Goal: Task Accomplishment & Management: Use online tool/utility

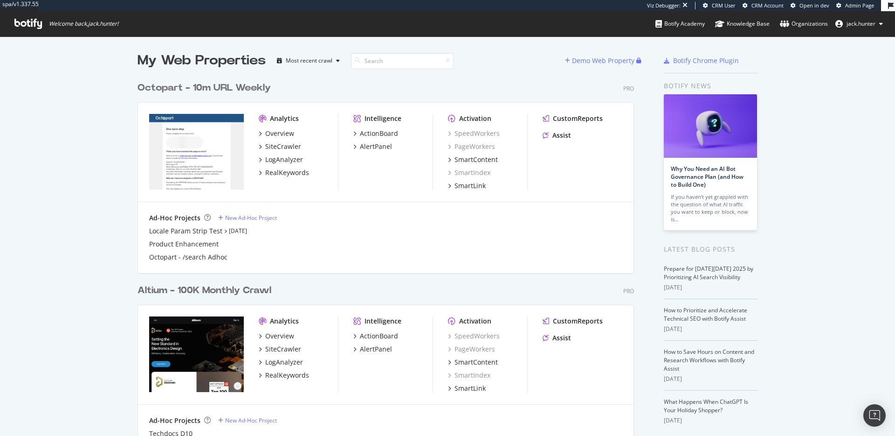
scroll to position [379, 504]
click at [213, 88] on div "Octopart - 10m URL Weekly" at bounding box center [204, 88] width 133 height 14
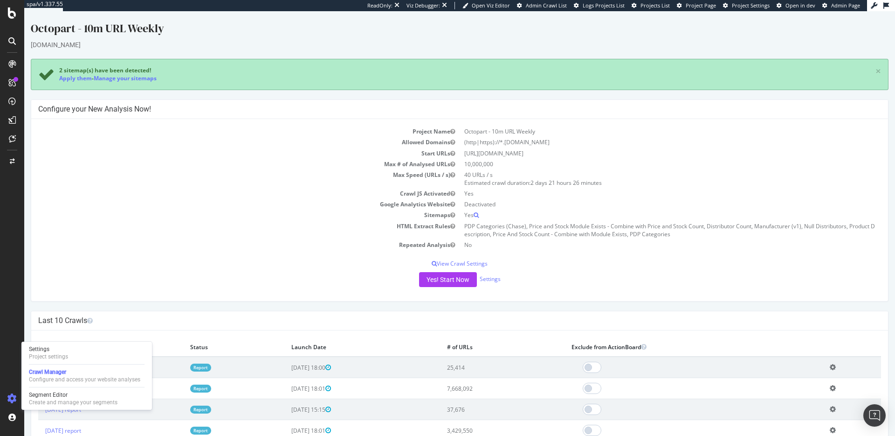
click at [144, 270] on div "Project Name Octopart - 10m URL Weekly Allowed Domains (http|https)://*.octopar…" at bounding box center [459, 210] width 857 height 182
click at [222, 86] on div "2 sitemap(s) have been detected! Apply them - Manage your sitemaps ×" at bounding box center [460, 74] width 858 height 31
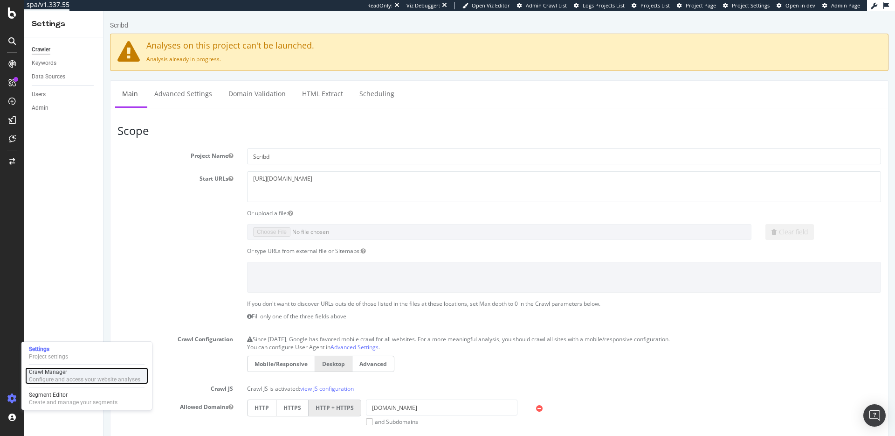
click at [56, 380] on div "Configure and access your website analyses" at bounding box center [84, 378] width 111 height 7
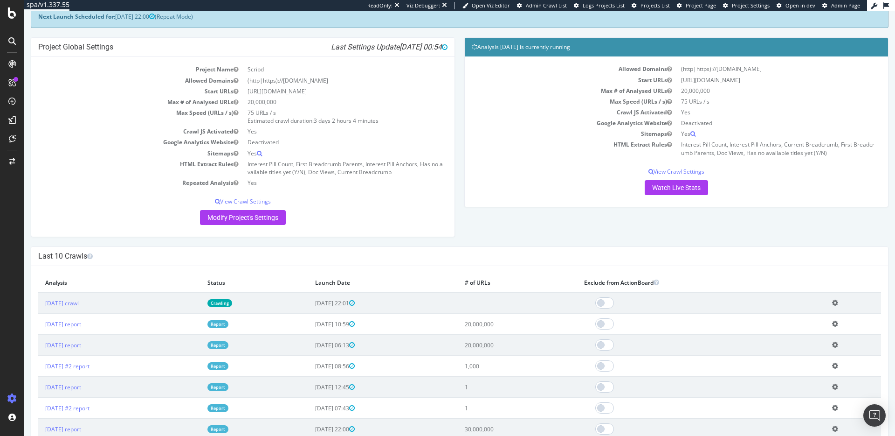
scroll to position [57, 0]
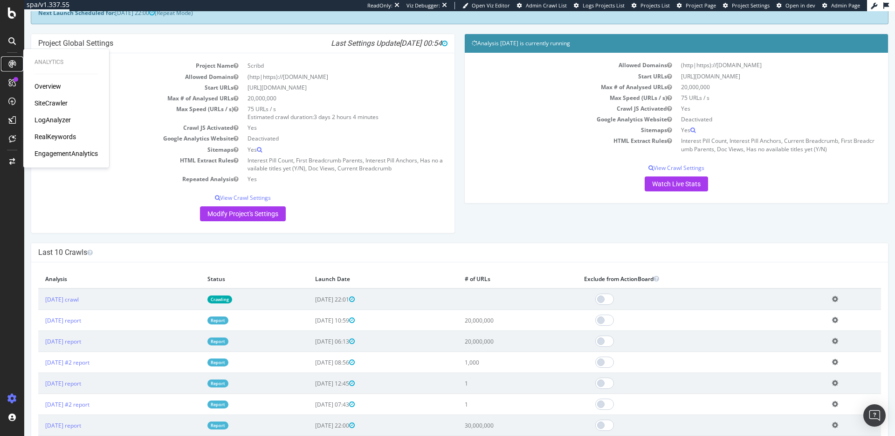
click at [13, 63] on icon at bounding box center [11, 63] width 7 height 7
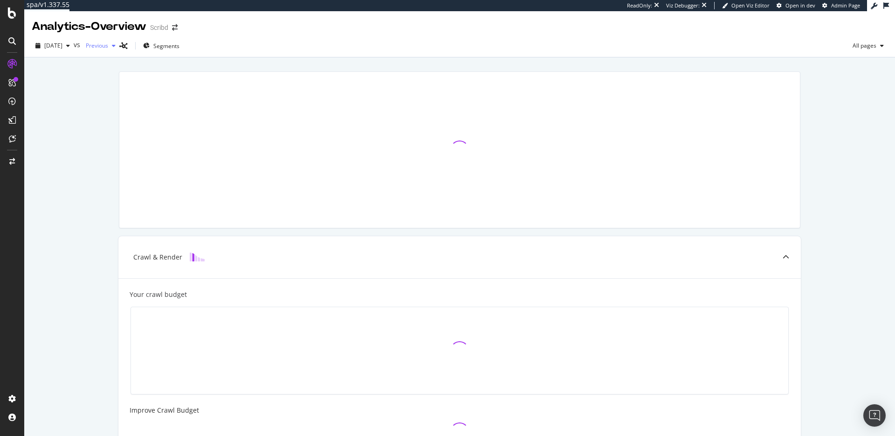
click at [108, 45] on span "Previous" at bounding box center [95, 46] width 26 height 8
click at [50, 90] on div "Crawl & Render Your crawl budget Improve Crawl Budget Index Rank Convert" at bounding box center [459, 350] width 871 height 586
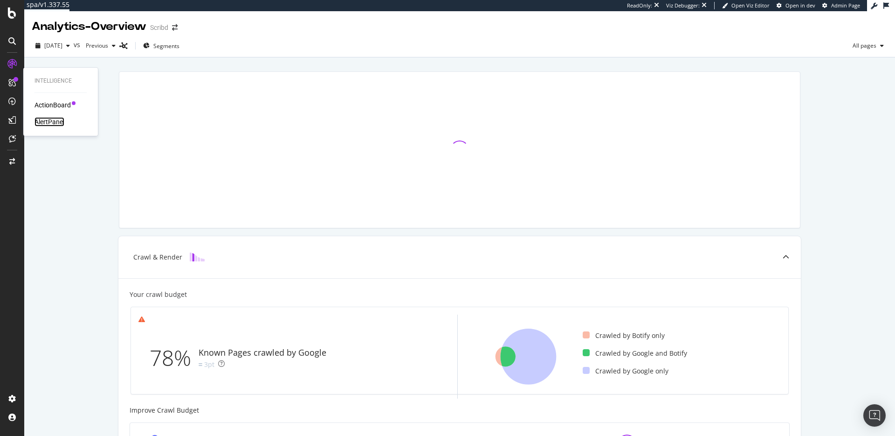
click at [51, 121] on div "AlertPanel" at bounding box center [50, 121] width 30 height 9
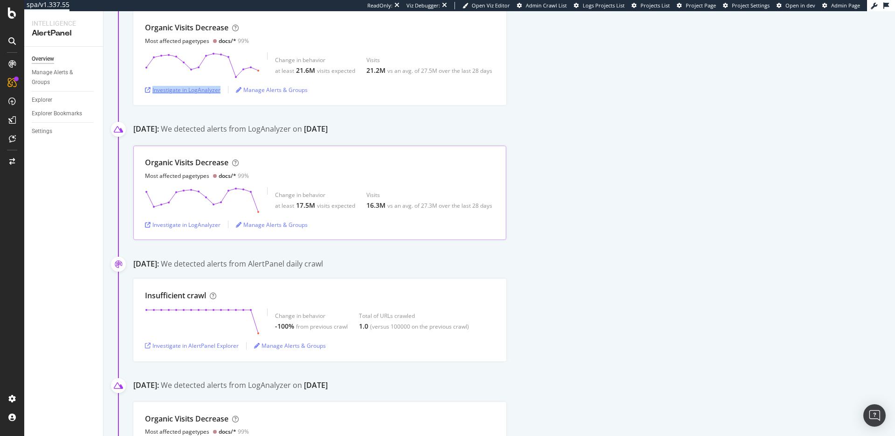
scroll to position [138, 0]
click at [205, 218] on div "Investigate in LogAnalyzer" at bounding box center [183, 223] width 76 height 14
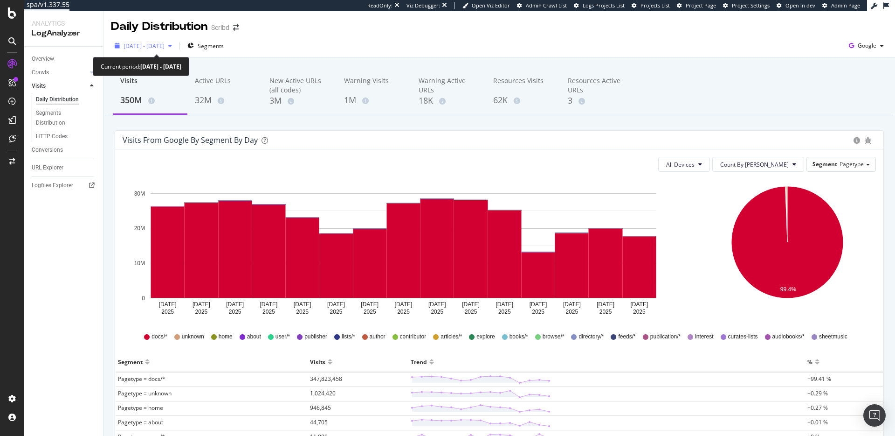
click at [167, 51] on div "2025 Sep. 15th - Sep. 29th" at bounding box center [143, 46] width 65 height 14
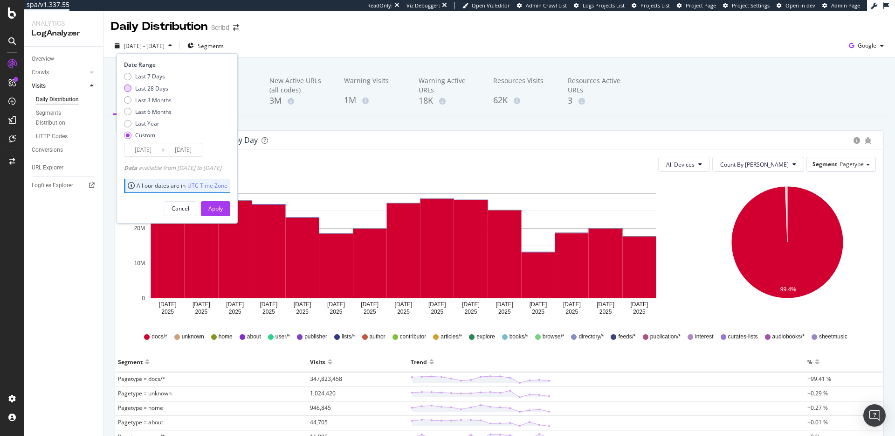
click at [157, 89] on div "Last 28 Days" at bounding box center [151, 88] width 33 height 8
type input "2025/09/05"
type input "2025/10/02"
click at [223, 211] on div "Apply" at bounding box center [215, 208] width 14 height 8
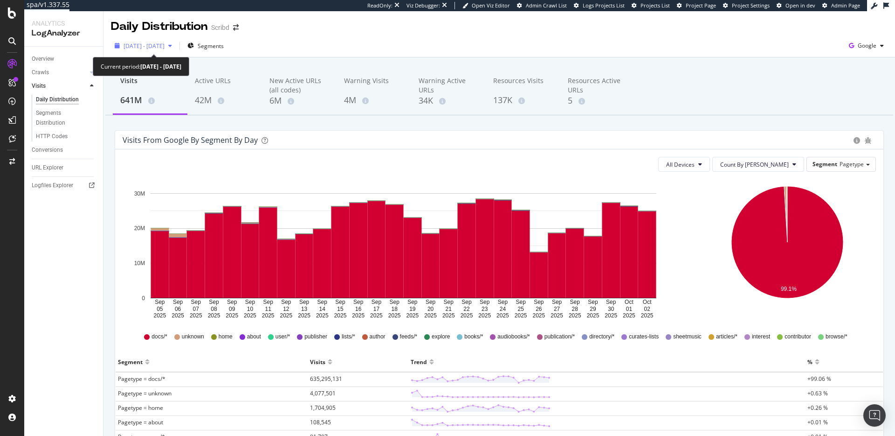
click at [165, 46] on span "2025 Sep. 5th - Oct. 2nd" at bounding box center [144, 46] width 41 height 8
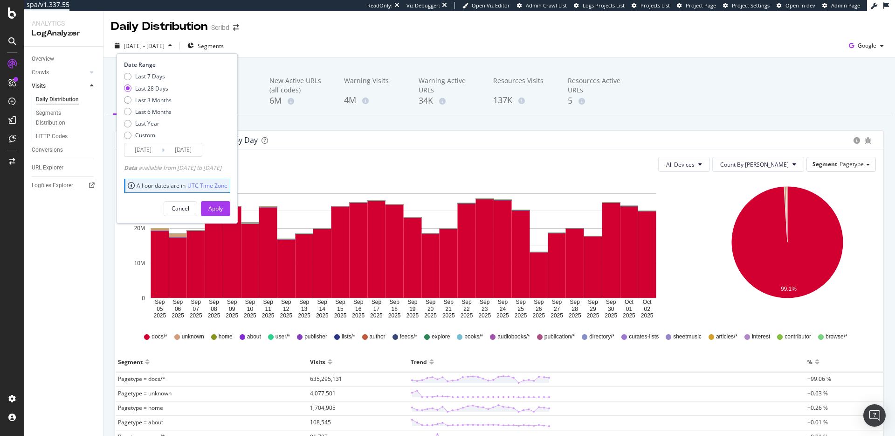
click at [396, 28] on div "Daily Distribution Scribd" at bounding box center [500, 22] width 792 height 23
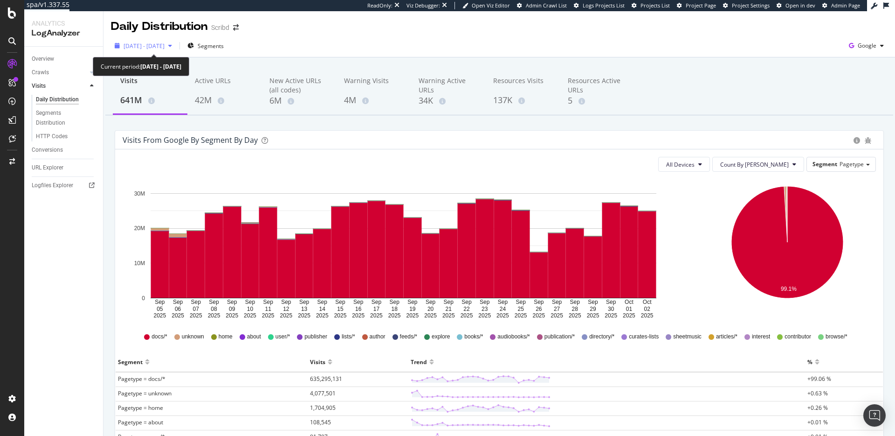
click at [149, 49] on span "[DATE] - [DATE]" at bounding box center [144, 46] width 41 height 8
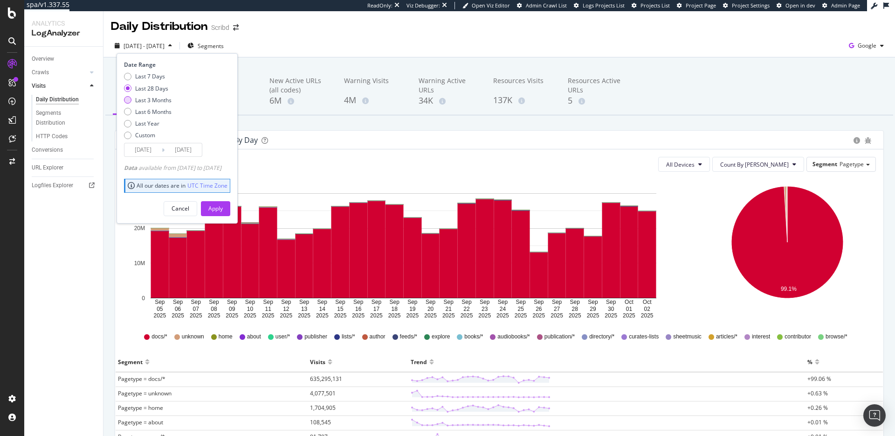
click at [166, 99] on div "Last 3 Months" at bounding box center [153, 100] width 36 height 8
type input "2025/07/03"
click at [223, 202] on div "Apply" at bounding box center [215, 208] width 14 height 14
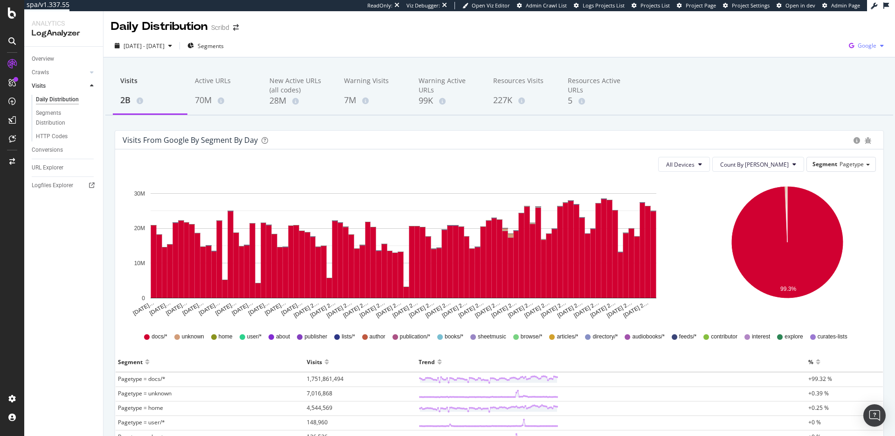
click at [878, 47] on div "button" at bounding box center [882, 46] width 11 height 6
click at [822, 55] on span "OpenAI" at bounding box center [820, 54] width 35 height 8
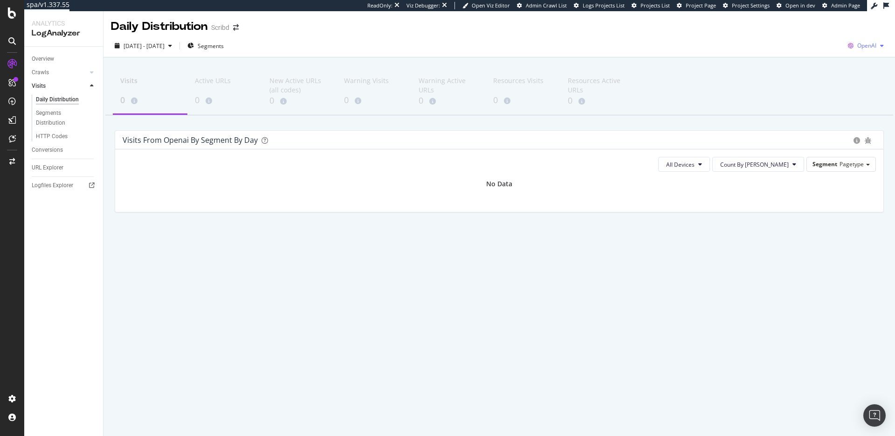
click at [860, 50] on div "OpenAI" at bounding box center [866, 46] width 43 height 14
click at [827, 72] on span "Other AI Bots" at bounding box center [819, 72] width 35 height 8
click at [54, 185] on div "Logfiles Explorer" at bounding box center [53, 185] width 42 height 10
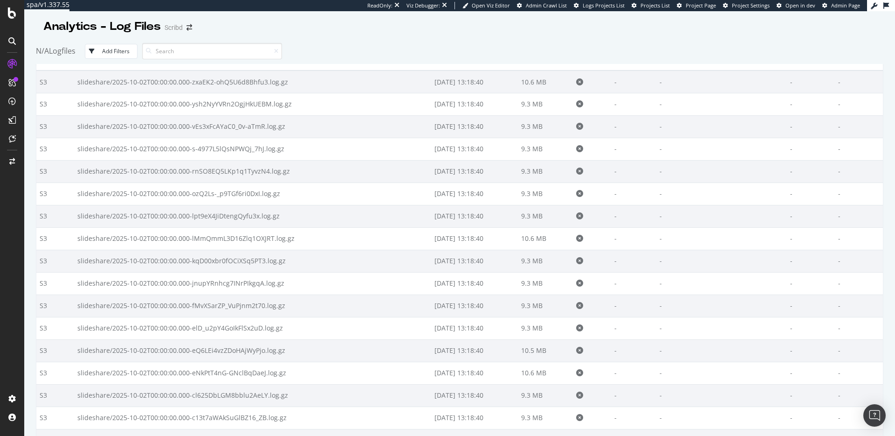
scroll to position [24, 0]
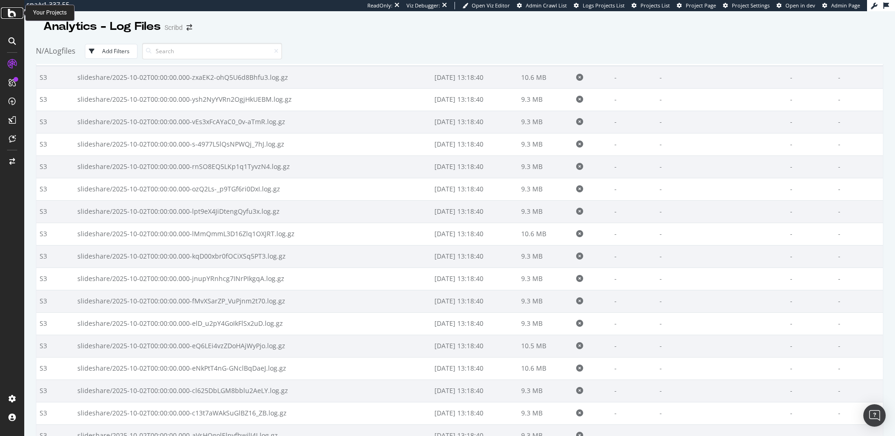
click at [12, 11] on icon at bounding box center [12, 12] width 8 height 11
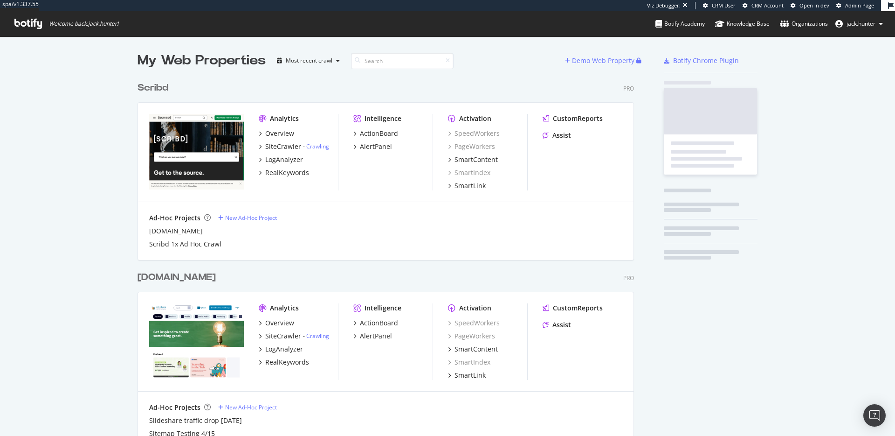
scroll to position [555, 504]
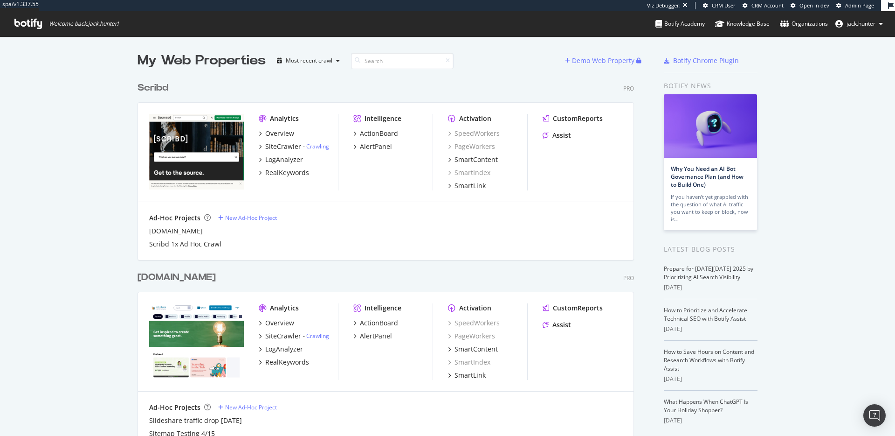
click at [150, 87] on div "Scribd" at bounding box center [153, 88] width 31 height 14
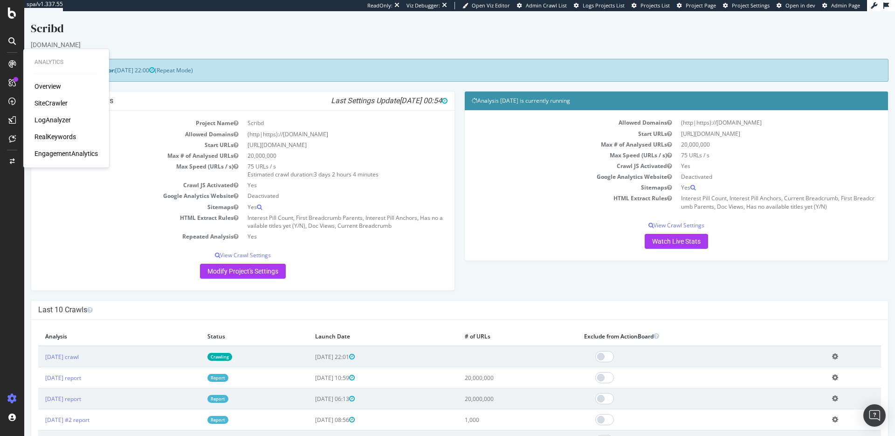
click at [50, 119] on div "LogAnalyzer" at bounding box center [53, 119] width 36 height 9
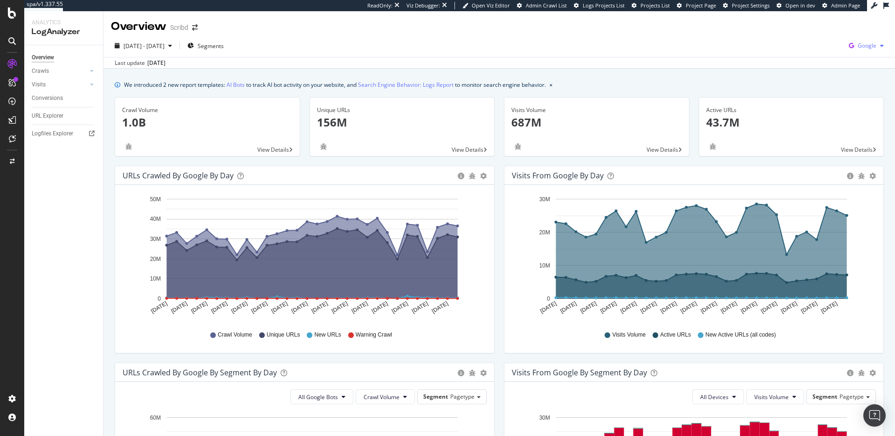
click at [861, 42] on span "Google" at bounding box center [867, 46] width 19 height 8
click at [826, 54] on span "OpenAI" at bounding box center [820, 54] width 35 height 8
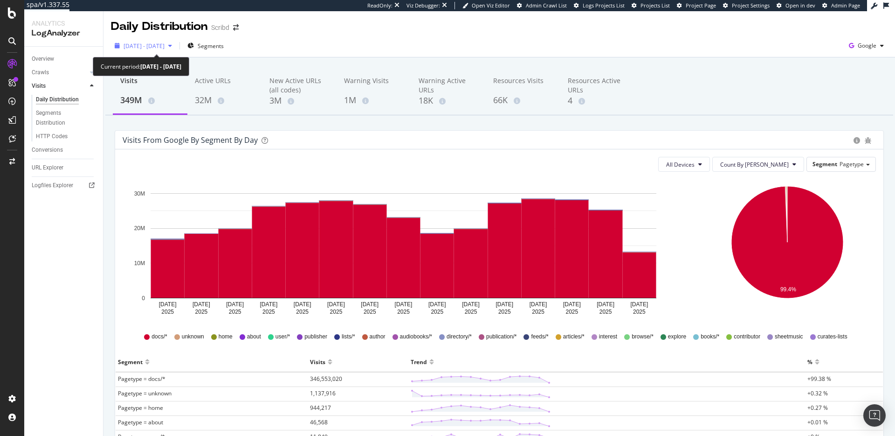
click at [176, 52] on div "2025 Sep. 12th - Sep. 26th" at bounding box center [143, 46] width 65 height 14
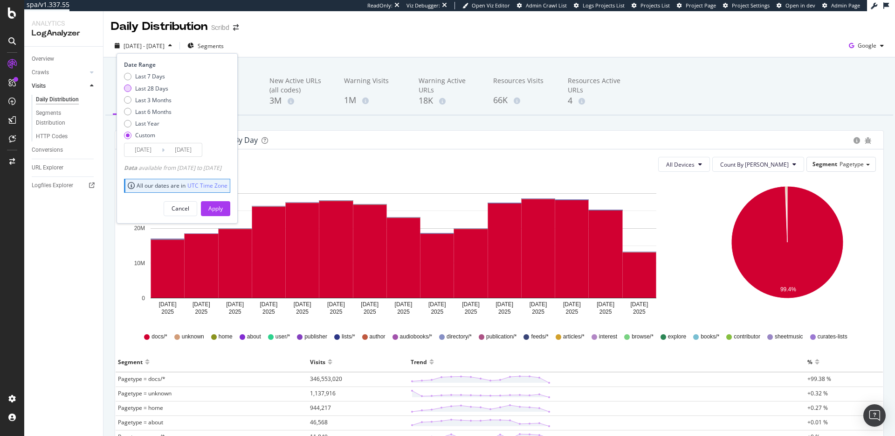
click at [165, 88] on div "Last 28 Days" at bounding box center [151, 88] width 33 height 8
type input "2025/09/05"
type input "[DATE]"
click at [229, 215] on button "Apply" at bounding box center [215, 208] width 29 height 15
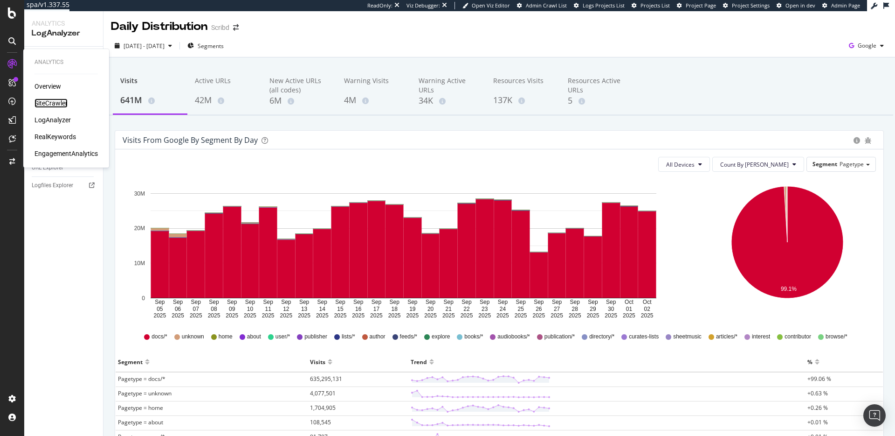
click at [46, 104] on div "SiteCrawler" at bounding box center [51, 102] width 33 height 9
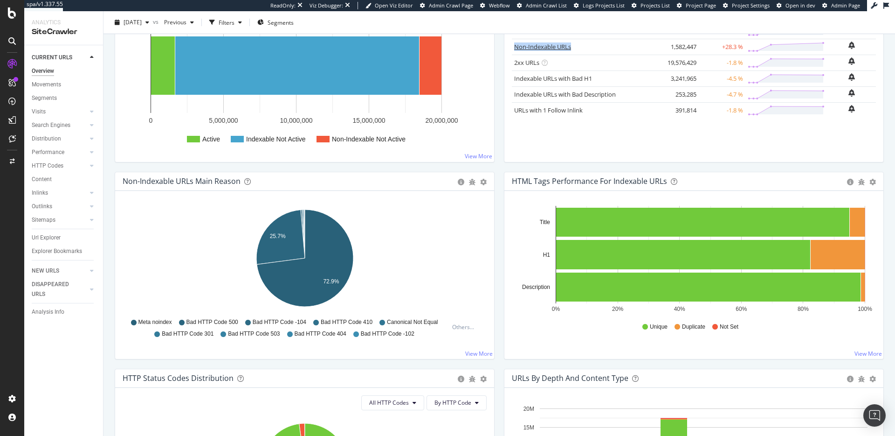
scroll to position [264, 0]
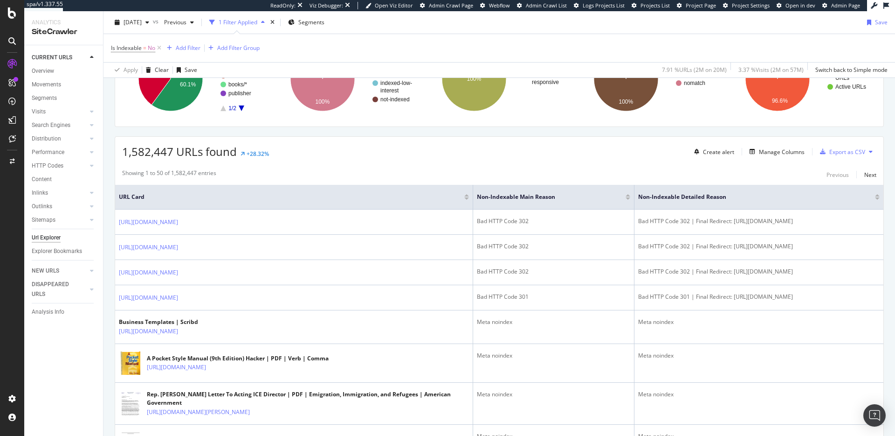
scroll to position [117, 0]
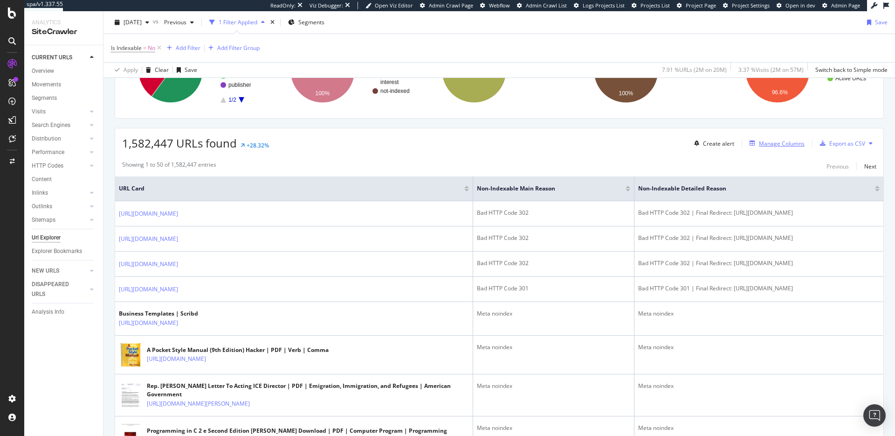
click at [782, 145] on div "Manage Columns" at bounding box center [782, 143] width 46 height 8
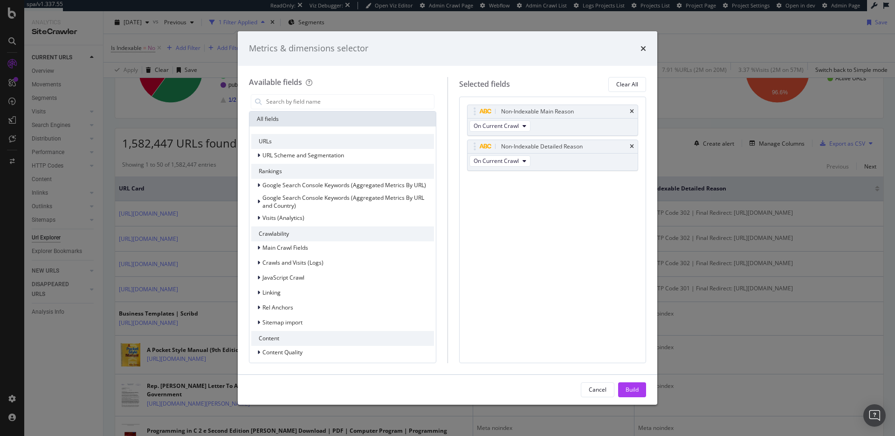
click at [641, 50] on icon "times" at bounding box center [644, 48] width 6 height 7
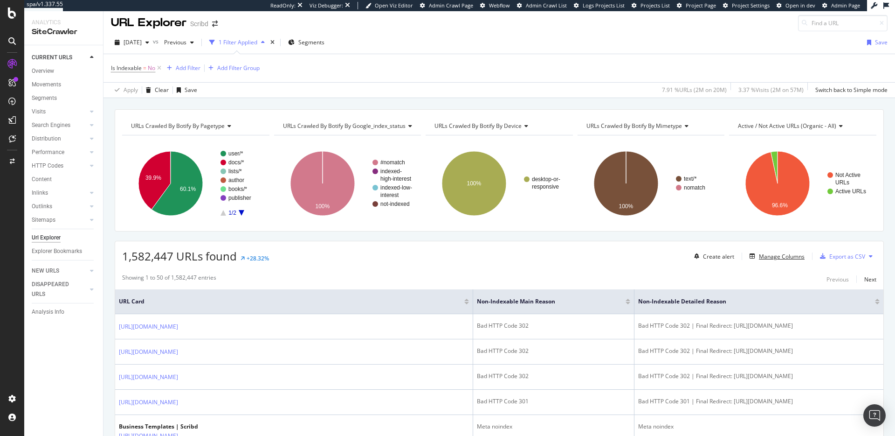
scroll to position [1, 0]
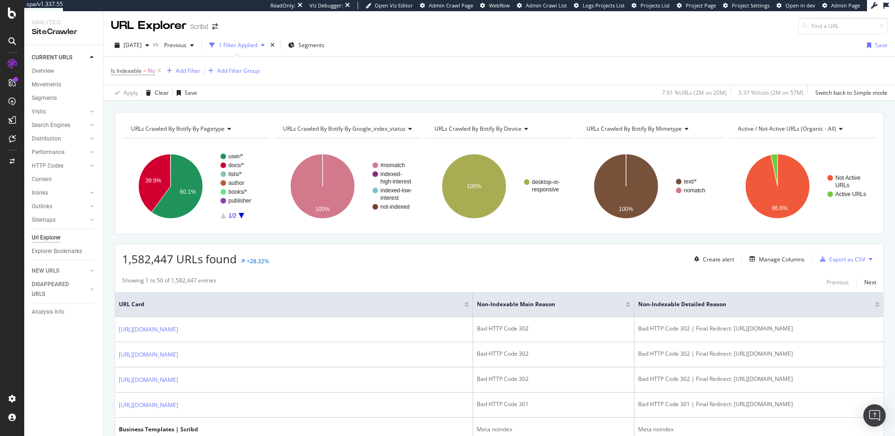
click at [659, 129] on span "URLs Crawled By Botify By mimetype" at bounding box center [635, 129] width 96 height 8
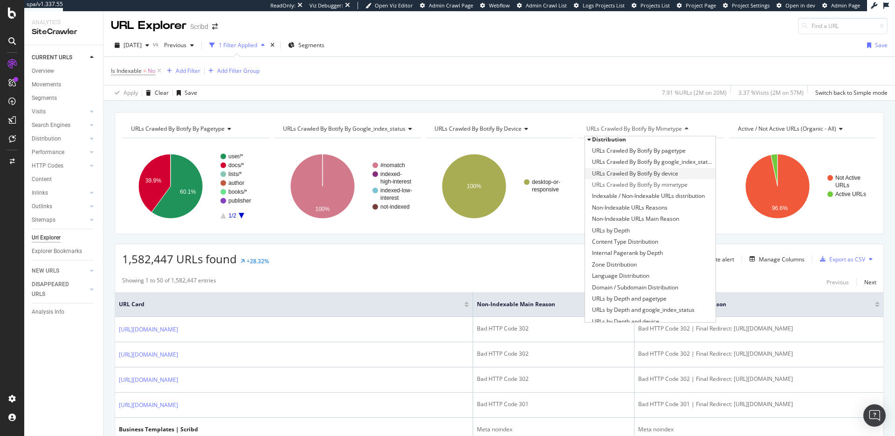
scroll to position [0, 0]
click at [653, 213] on span "Non-Indexable URLs Reasons" at bounding box center [630, 209] width 76 height 9
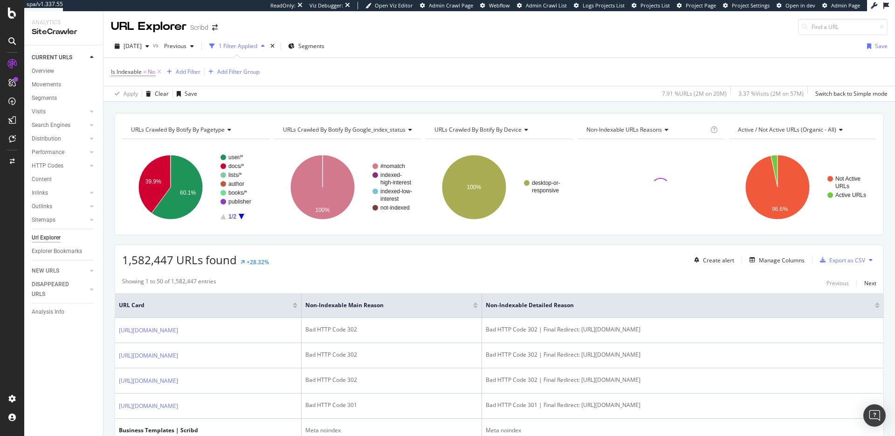
click at [641, 126] on span "Non-Indexable URLs Reasons" at bounding box center [625, 129] width 76 height 8
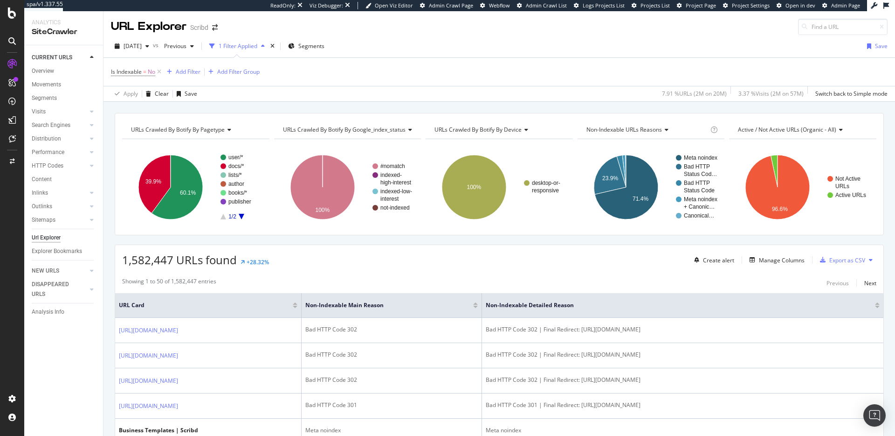
click at [641, 132] on span "Non-Indexable URLs Reasons" at bounding box center [625, 129] width 76 height 8
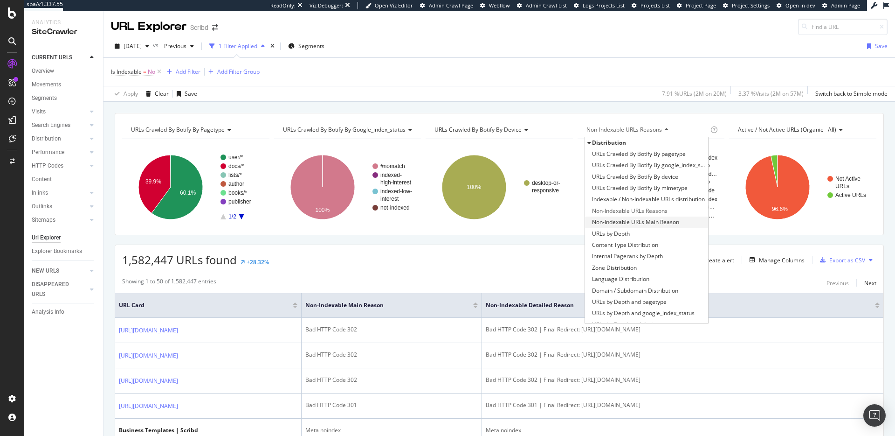
click at [651, 220] on span "Non-Indexable URLs Main Reason" at bounding box center [635, 221] width 87 height 9
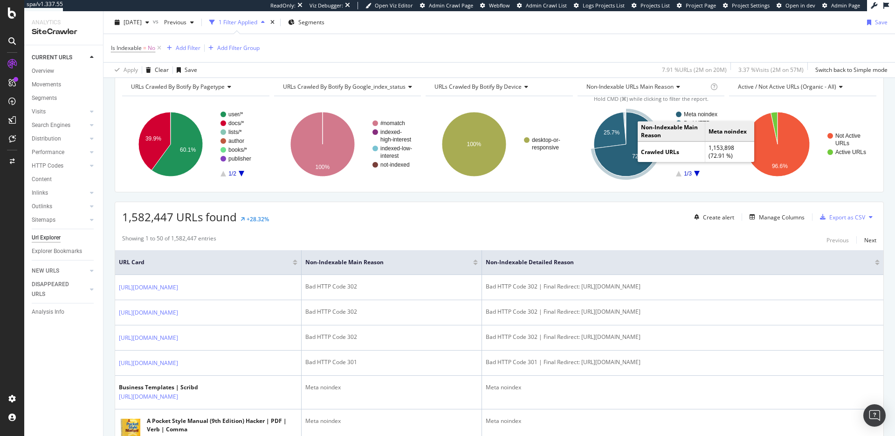
scroll to position [33, 0]
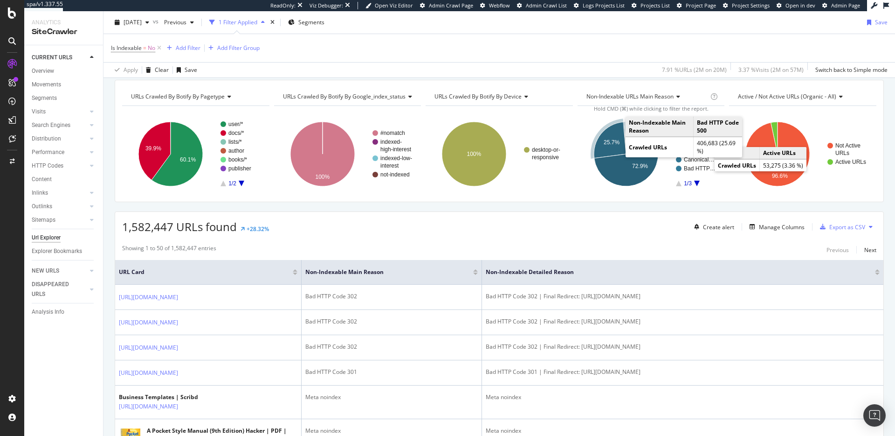
click at [612, 133] on icon "A chart." at bounding box center [610, 140] width 32 height 36
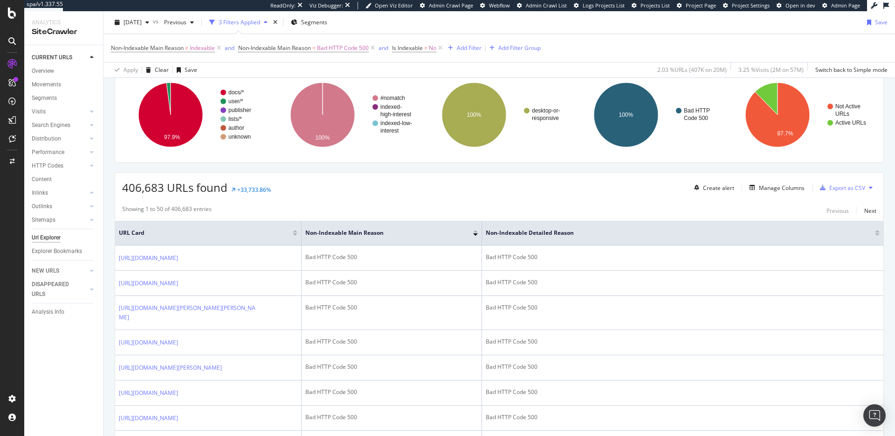
scroll to position [100, 0]
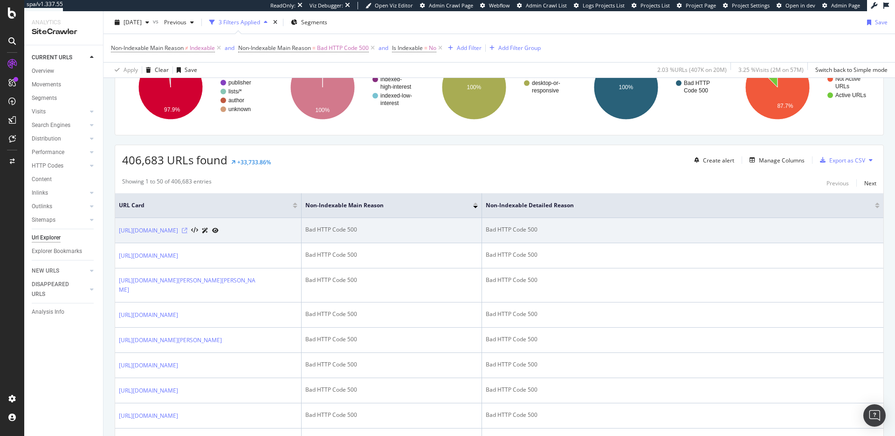
click at [187, 233] on icon at bounding box center [185, 231] width 6 height 6
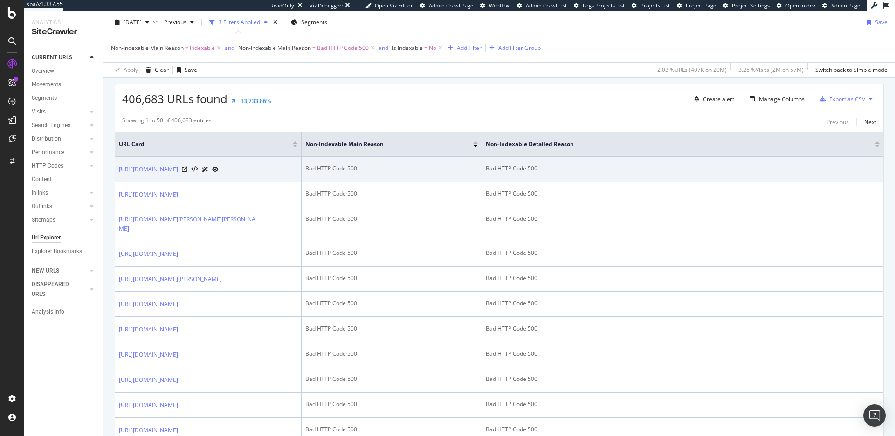
scroll to position [156, 0]
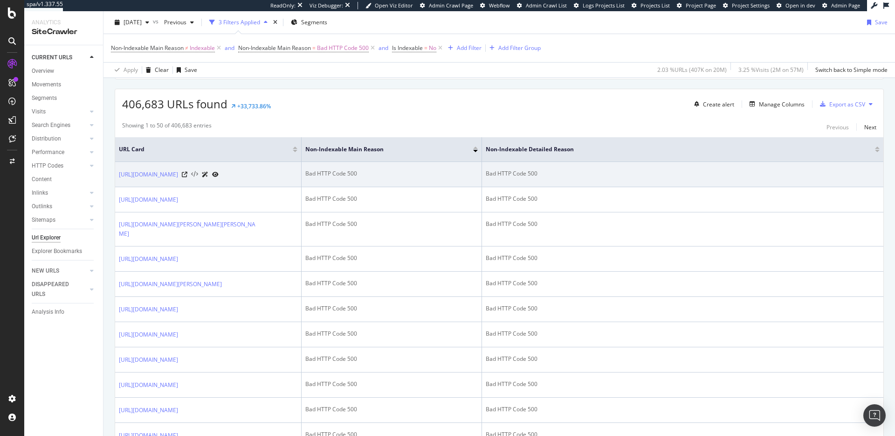
click at [198, 178] on icon at bounding box center [194, 174] width 7 height 7
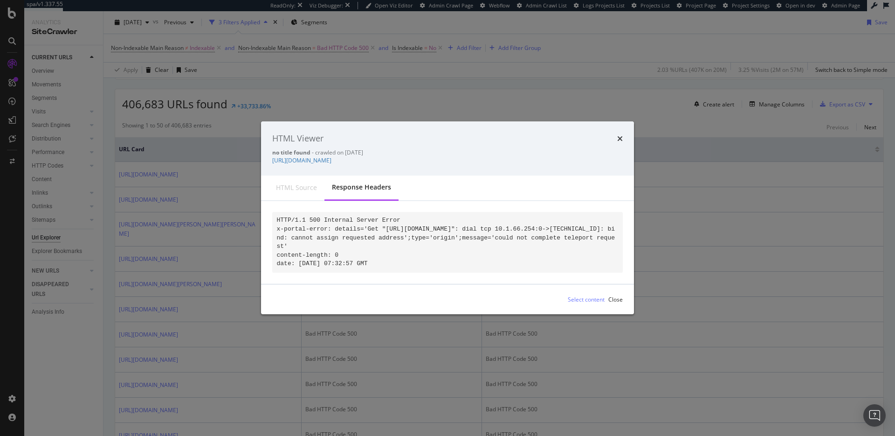
click at [623, 130] on div "HTML Viewer no title found - crawled on 2025-09-25 https://www.scribd.com/docum…" at bounding box center [447, 148] width 373 height 54
click at [621, 135] on icon "times" at bounding box center [620, 138] width 6 height 7
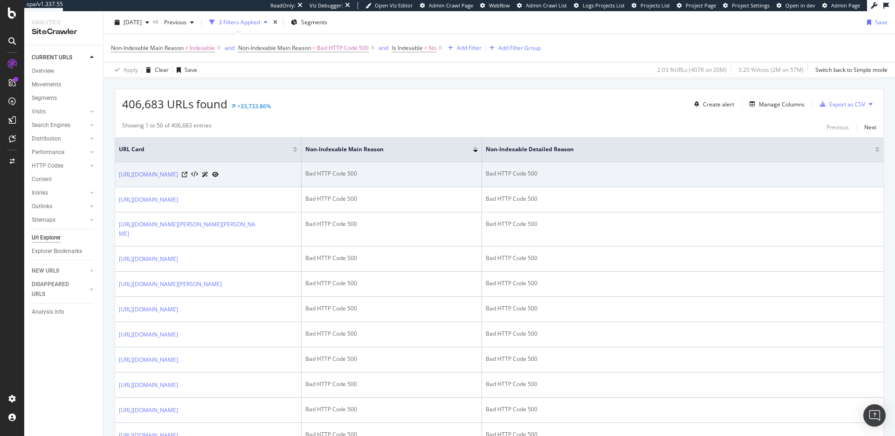
click at [219, 177] on icon at bounding box center [215, 175] width 7 height 6
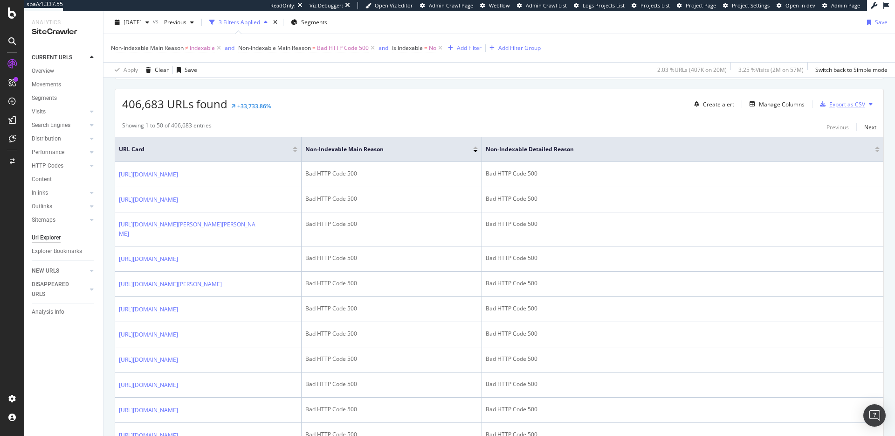
click at [844, 103] on div "Export as CSV" at bounding box center [848, 104] width 36 height 8
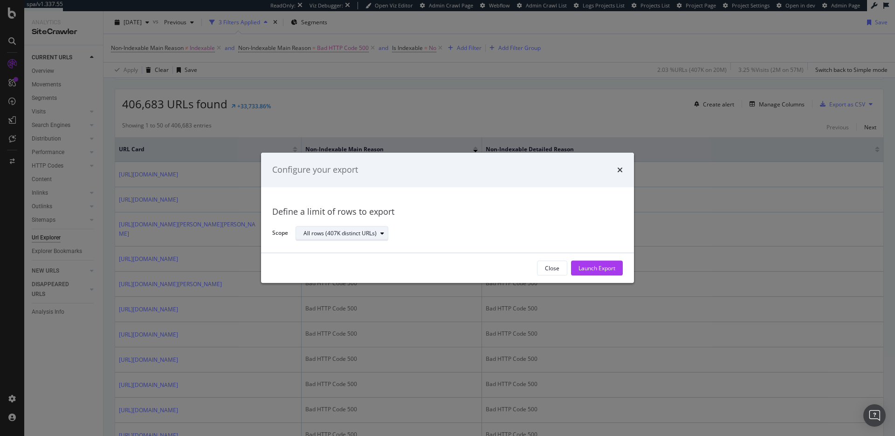
click at [363, 234] on div "All rows (407K distinct URLs)" at bounding box center [340, 233] width 73 height 6
click at [360, 264] on div "Define a limit" at bounding box center [347, 264] width 94 height 12
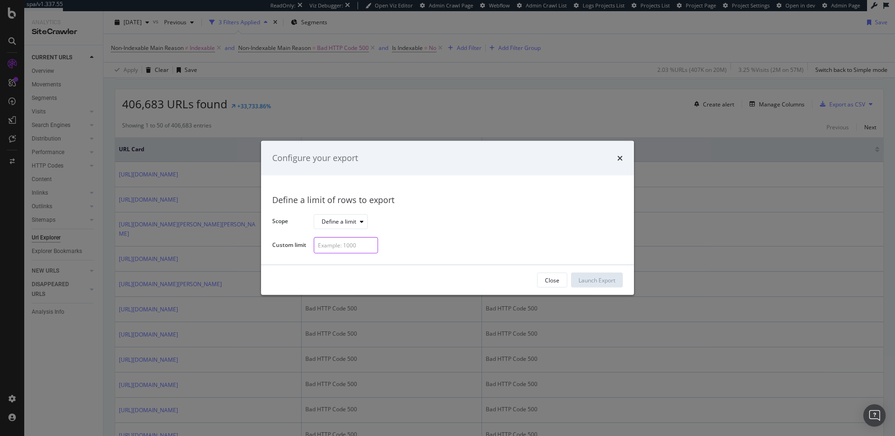
click at [353, 245] on input "modal" at bounding box center [346, 245] width 64 height 16
type input "15"
click at [616, 277] on button "Launch Export" at bounding box center [597, 279] width 52 height 15
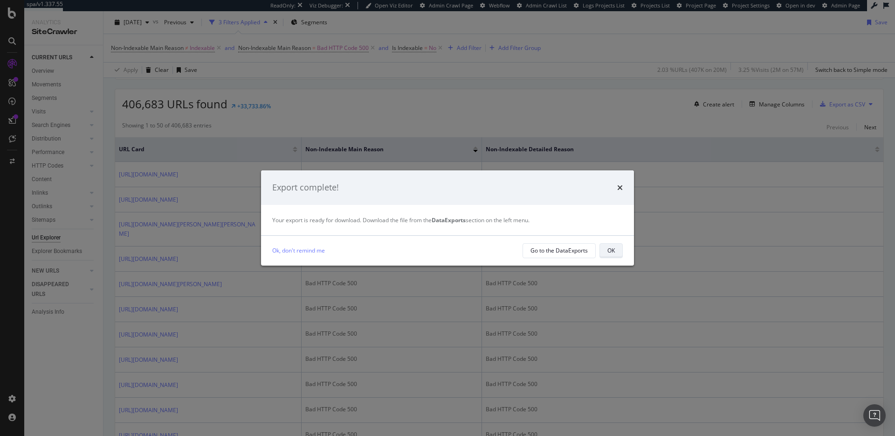
click at [609, 246] on div "OK" at bounding box center [611, 250] width 7 height 8
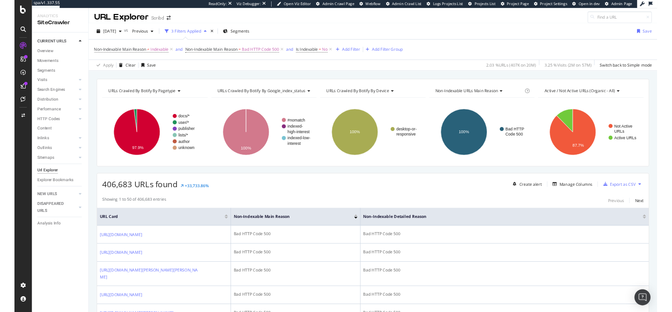
scroll to position [0, 0]
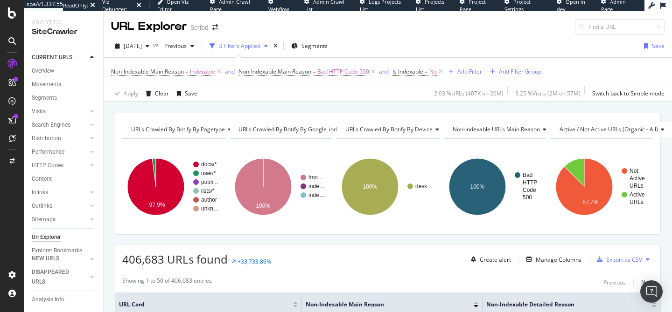
click at [322, 87] on div "Apply Clear Save 2.03 % URLs ( 407K on 20M ) 3.25 % Visits ( 2M on 57M ) Switch…" at bounding box center [388, 93] width 568 height 15
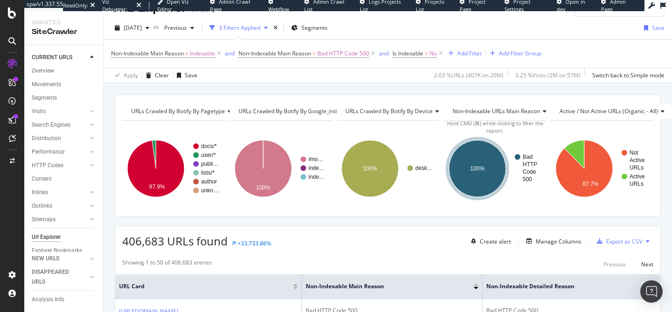
scroll to position [19, 0]
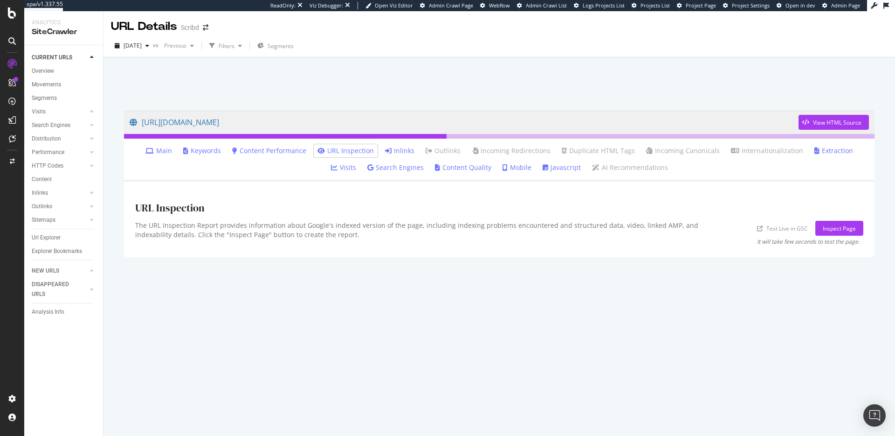
click at [159, 152] on link "Main" at bounding box center [158, 150] width 27 height 9
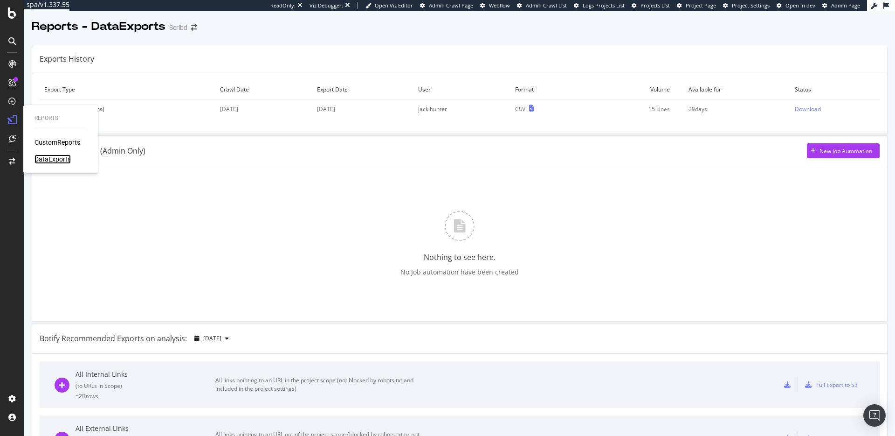
click at [42, 159] on div "DataExports" at bounding box center [53, 158] width 36 height 9
click at [806, 108] on div "Download" at bounding box center [808, 109] width 26 height 8
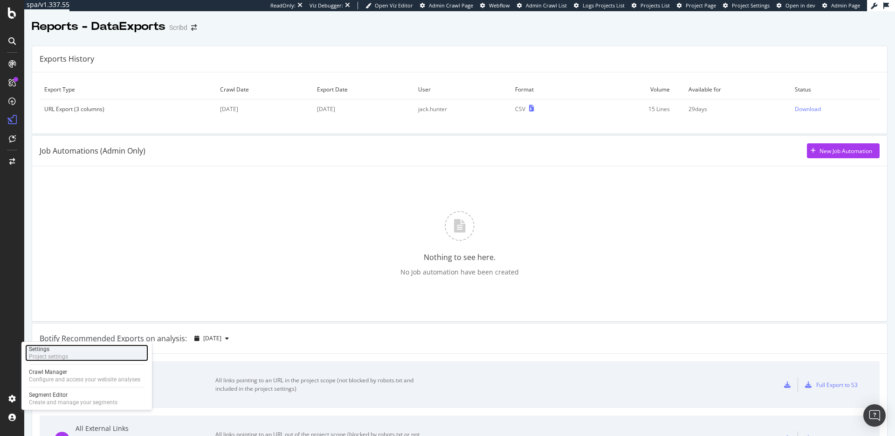
click at [48, 357] on div "Project settings" at bounding box center [48, 356] width 39 height 7
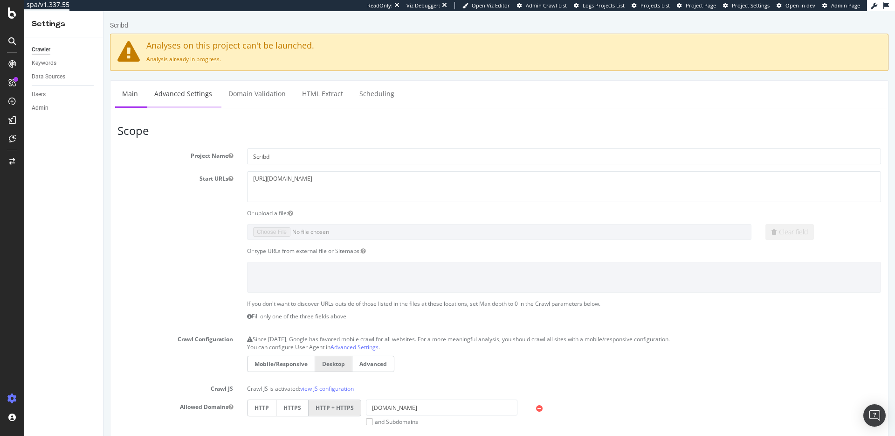
click at [199, 92] on link "Advanced Settings" at bounding box center [183, 94] width 72 height 26
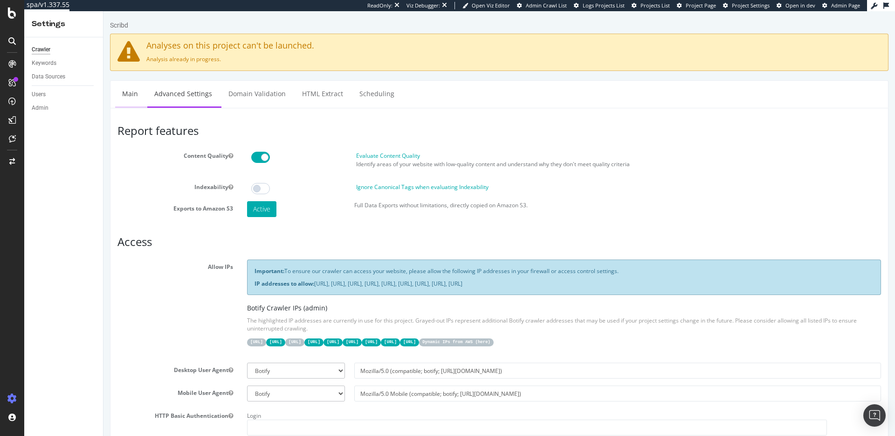
click at [124, 98] on link "Main" at bounding box center [130, 94] width 30 height 26
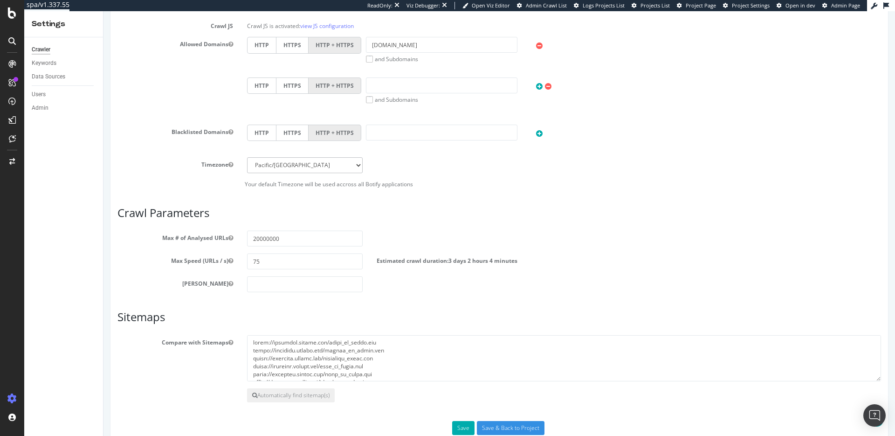
scroll to position [385, 0]
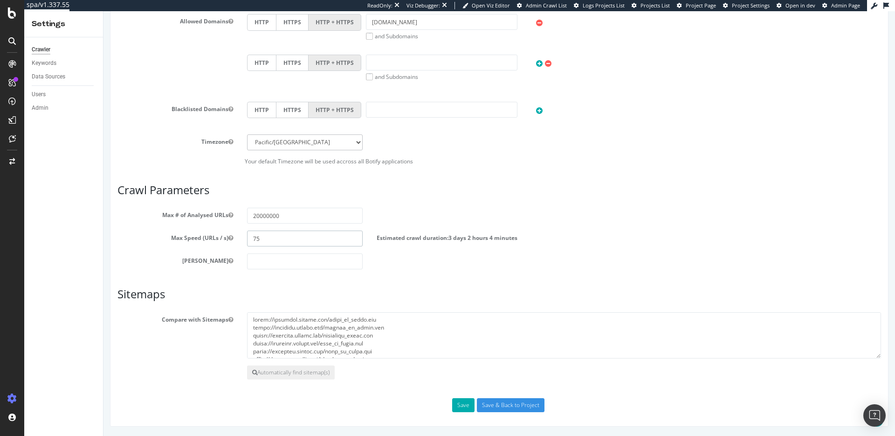
click at [272, 245] on input "75" at bounding box center [305, 238] width 116 height 16
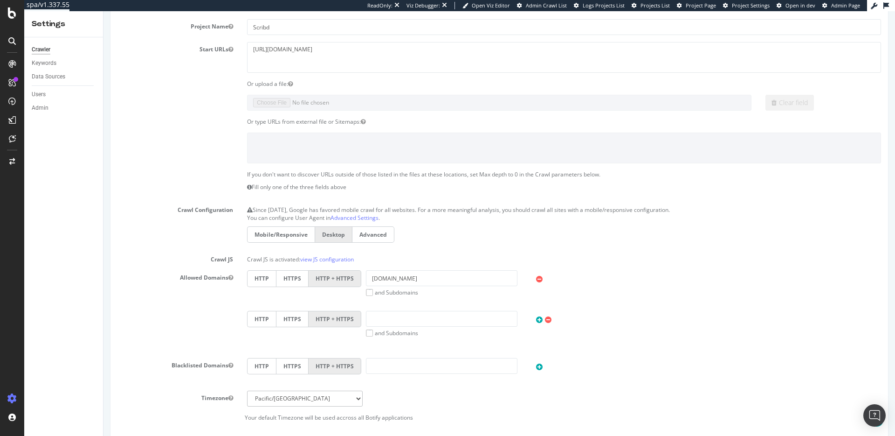
scroll to position [22, 0]
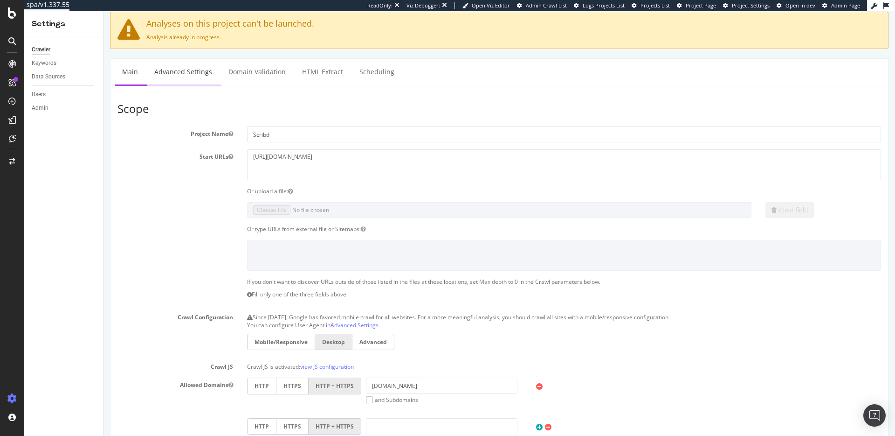
click at [187, 79] on link "Advanced Settings" at bounding box center [183, 72] width 72 height 26
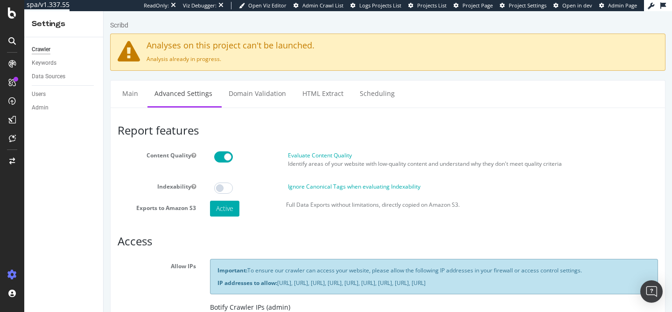
scroll to position [112, 0]
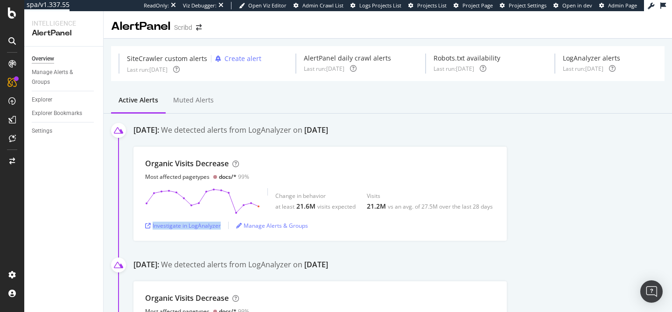
scroll to position [138, 0]
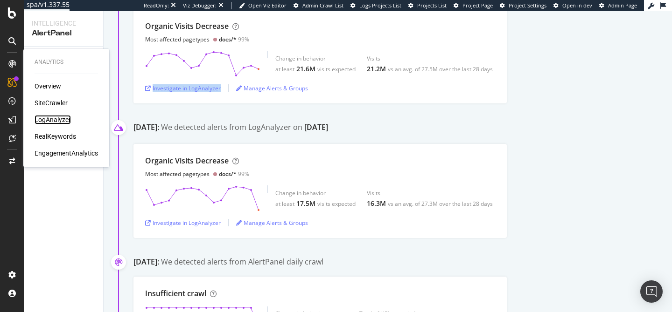
click at [54, 118] on div "LogAnalyzer" at bounding box center [53, 119] width 36 height 9
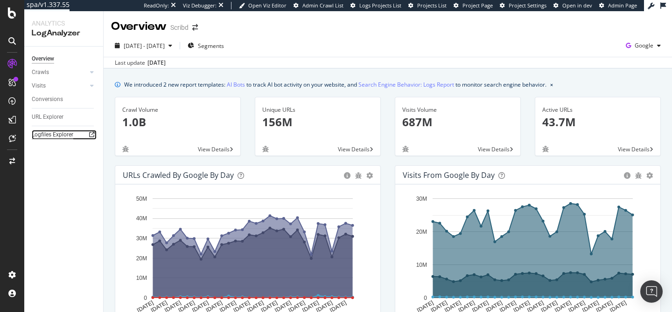
click at [52, 132] on div "Logfiles Explorer" at bounding box center [53, 135] width 42 height 10
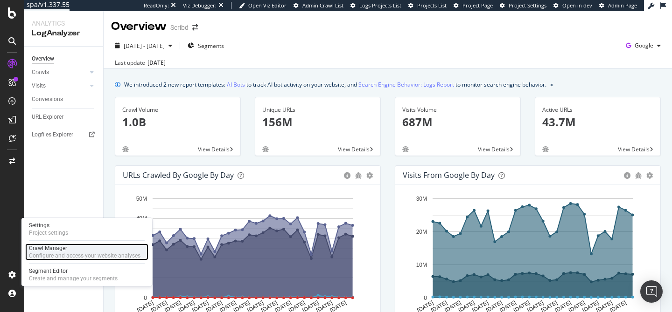
click at [48, 255] on div "Configure and access your website analyses" at bounding box center [84, 255] width 111 height 7
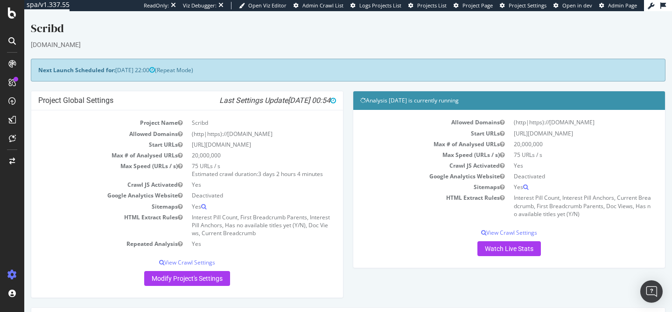
click at [514, 237] on div "Allowed Domains (http|https)://www.scribd.com Start URLs https://www.scribd.com…" at bounding box center [509, 186] width 298 height 139
click at [512, 234] on p "View Crawl Settings" at bounding box center [509, 233] width 298 height 8
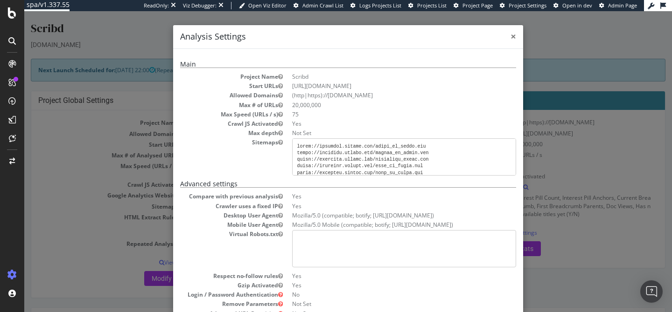
click at [510, 39] on span "×" at bounding box center [513, 36] width 6 height 13
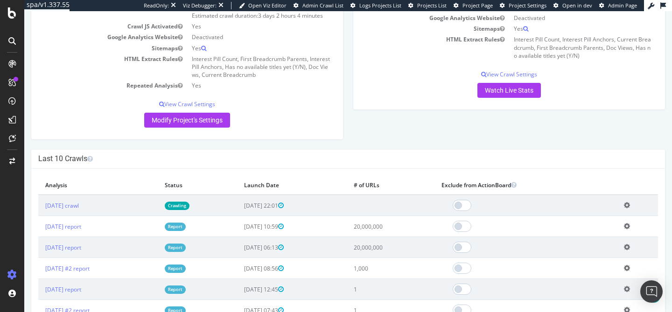
scroll to position [83, 0]
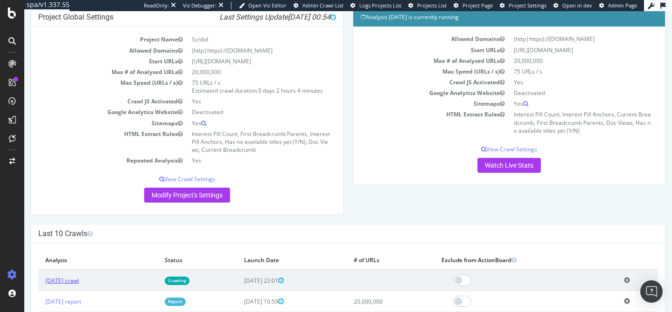
click at [79, 278] on link "2025 Oct. 2nd crawl" at bounding box center [62, 281] width 34 height 8
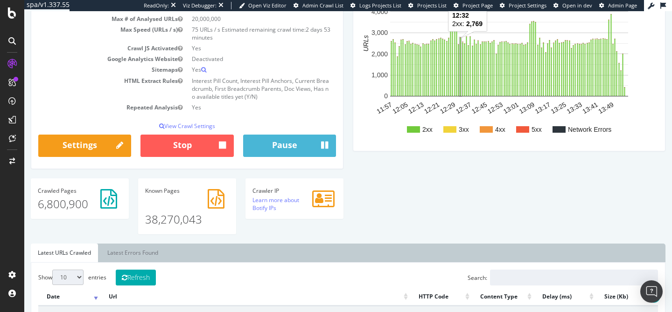
scroll to position [164, 0]
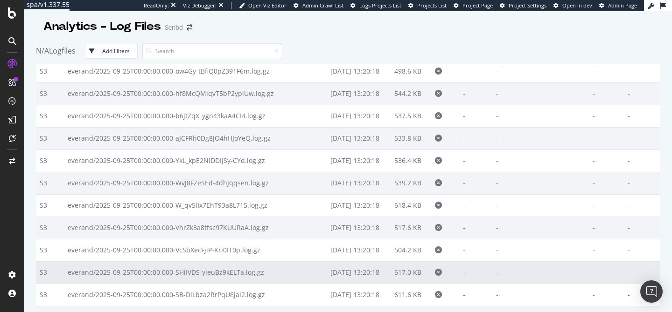
scroll to position [24603, 0]
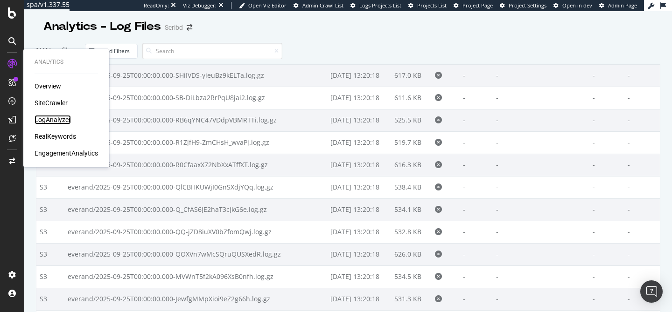
click at [53, 118] on div "LogAnalyzer" at bounding box center [53, 119] width 36 height 9
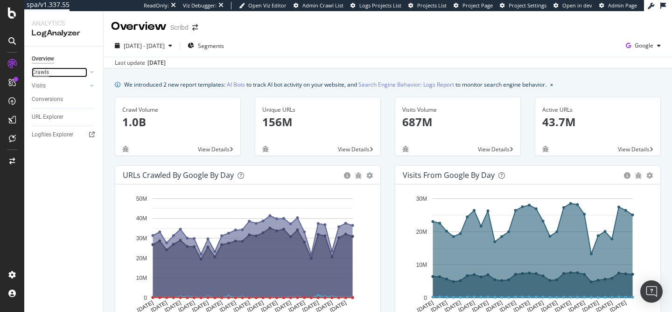
click at [48, 70] on div "Crawls" at bounding box center [40, 73] width 17 height 10
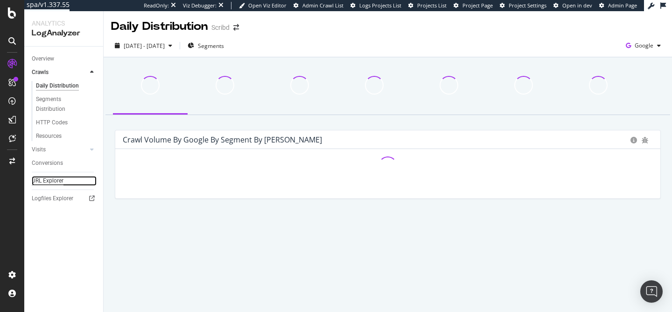
click at [43, 182] on div "URL Explorer" at bounding box center [48, 181] width 32 height 10
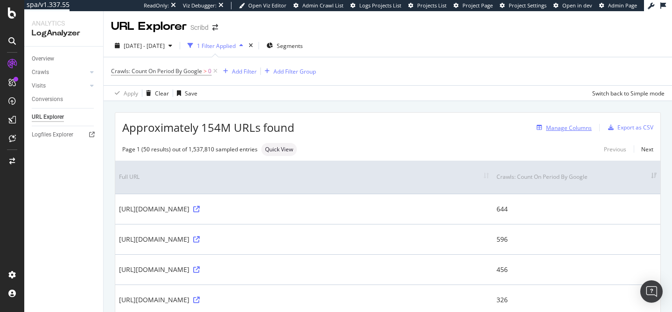
click at [554, 128] on div "Manage Columns" at bounding box center [569, 128] width 46 height 8
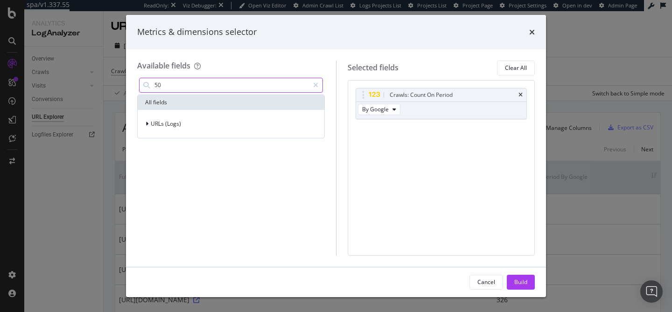
type input "5"
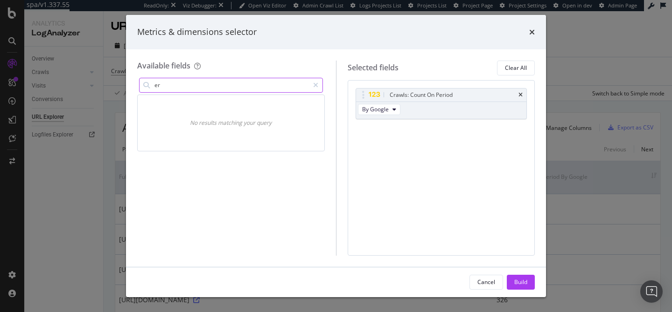
type input "e"
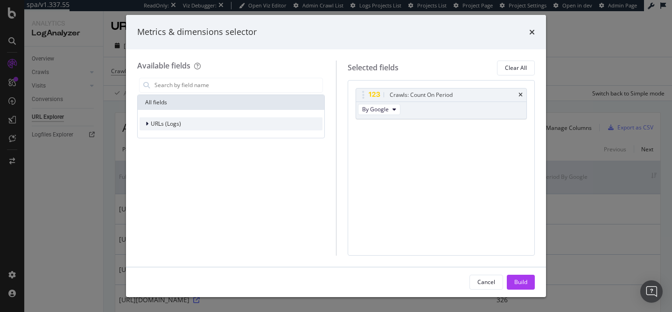
click at [218, 130] on div "URLs (Logs)" at bounding box center [230, 124] width 183 height 13
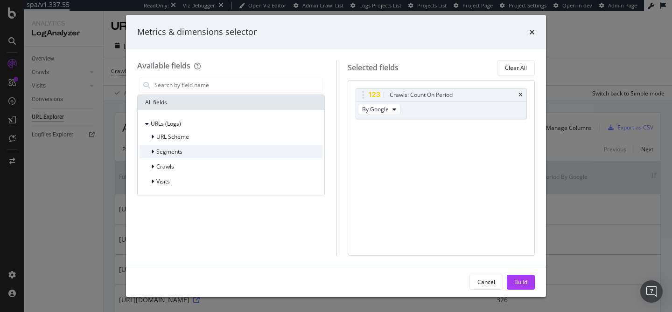
click at [230, 150] on div "Segments" at bounding box center [230, 151] width 183 height 13
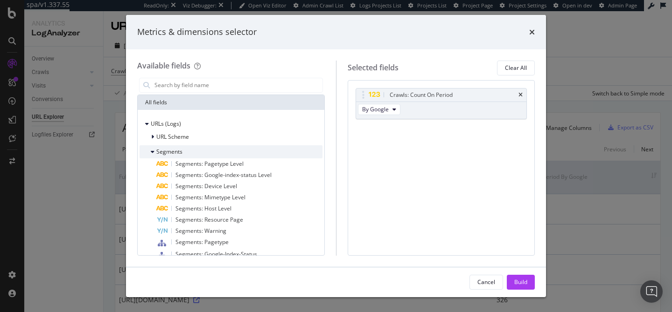
click at [205, 154] on div "Segments" at bounding box center [230, 151] width 183 height 13
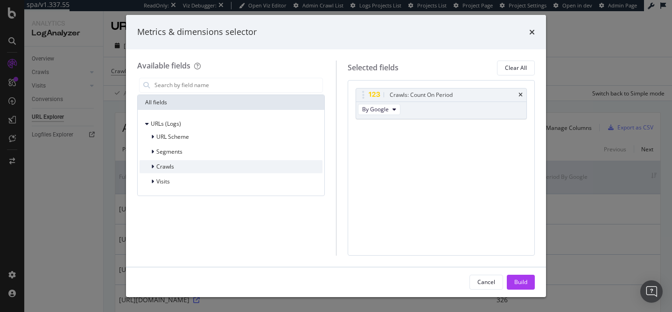
click at [202, 164] on div "Crawls" at bounding box center [230, 166] width 183 height 13
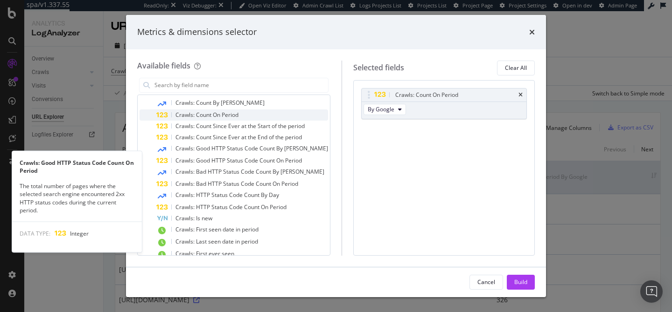
scroll to position [80, 0]
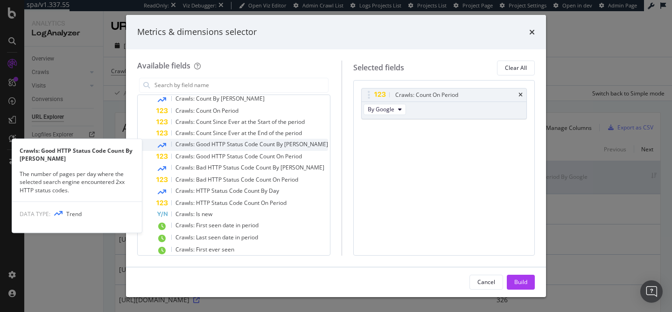
click at [249, 142] on span "Crawls: Good HTTP Status Code Count By [PERSON_NAME]" at bounding box center [251, 144] width 152 height 8
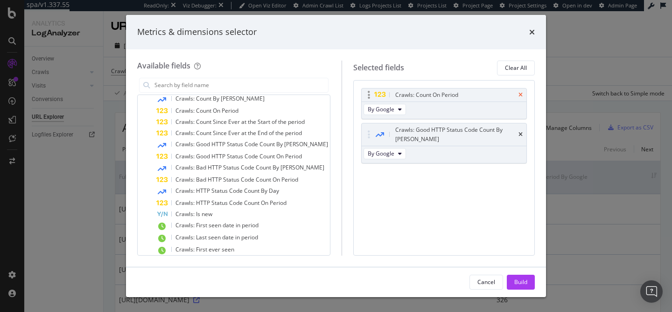
click at [518, 93] on icon "times" at bounding box center [520, 95] width 4 height 6
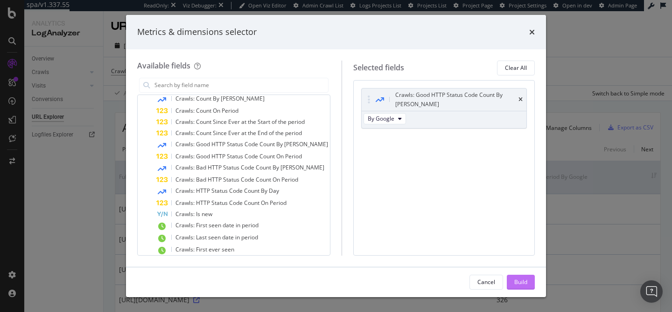
click at [526, 284] on div "Build" at bounding box center [520, 282] width 13 height 8
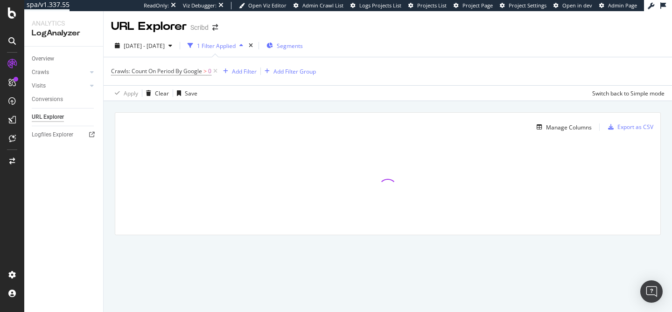
click at [303, 48] on span "Segments" at bounding box center [290, 46] width 26 height 8
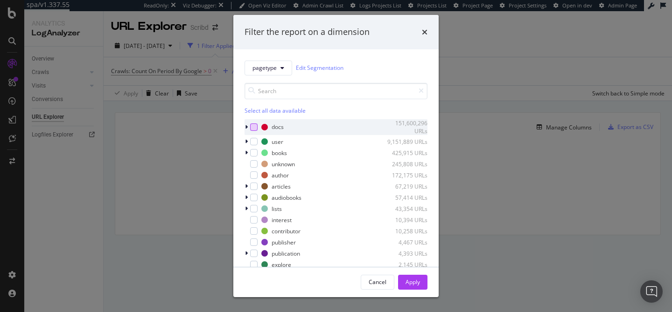
click at [256, 125] on div "modal" at bounding box center [253, 127] width 7 height 7
click at [410, 282] on div "Apply" at bounding box center [412, 282] width 14 height 8
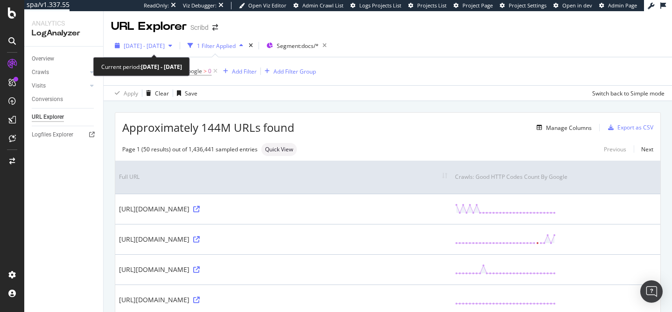
click at [154, 45] on span "[DATE] - [DATE]" at bounding box center [144, 46] width 41 height 8
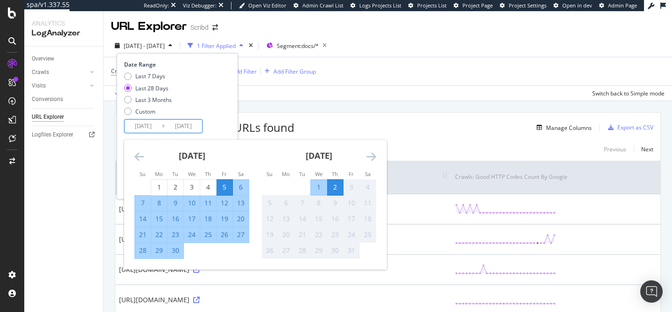
click at [169, 122] on input "[DATE]" at bounding box center [183, 126] width 37 height 13
click at [208, 237] on div "25" at bounding box center [208, 234] width 16 height 9
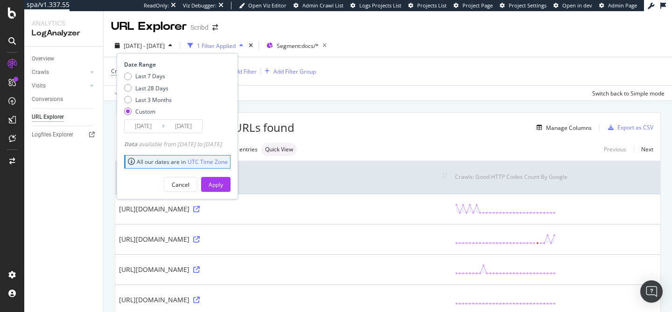
type input "[DATE]"
click at [156, 126] on input "[DATE]" at bounding box center [143, 126] width 37 height 13
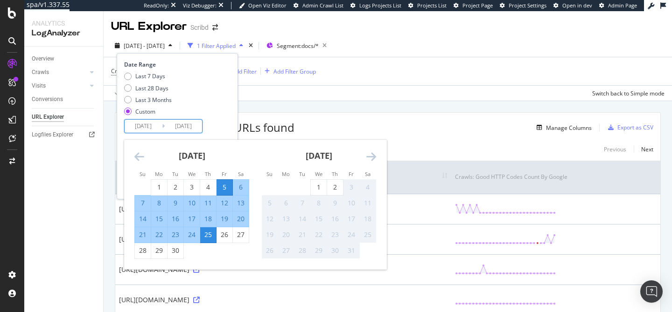
click at [205, 234] on div "25" at bounding box center [208, 234] width 16 height 9
type input "[DATE]"
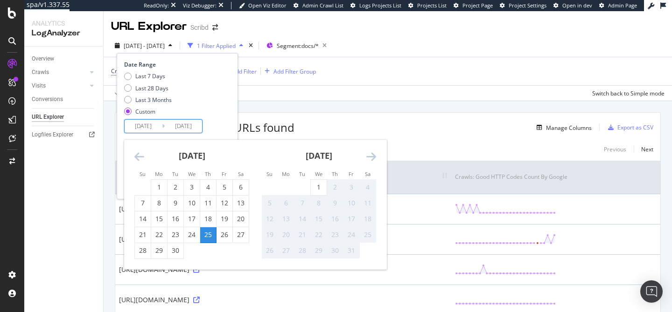
click at [228, 118] on div "Last 7 Days Last 28 Days Last 3 Months Custom" at bounding box center [176, 95] width 104 height 47
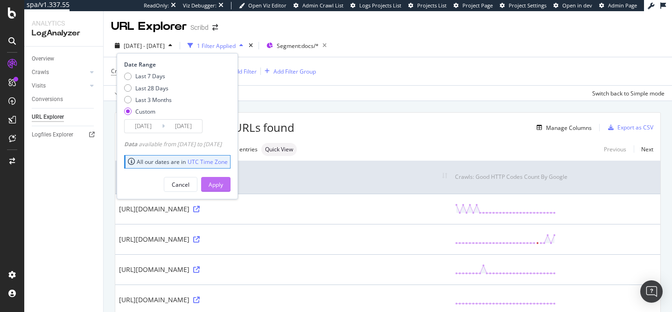
click at [223, 187] on div "Apply" at bounding box center [215, 185] width 14 height 8
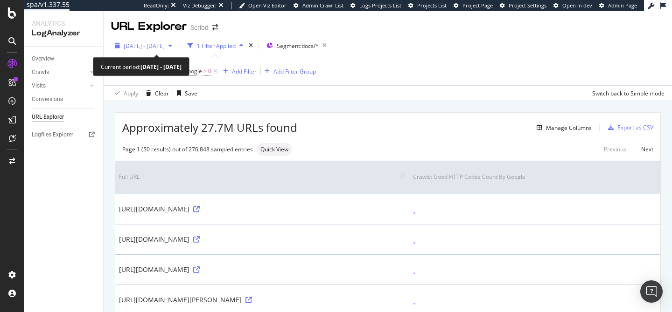
click at [152, 48] on span "2025 Sep. 25th - Sep. 25th" at bounding box center [144, 46] width 41 height 8
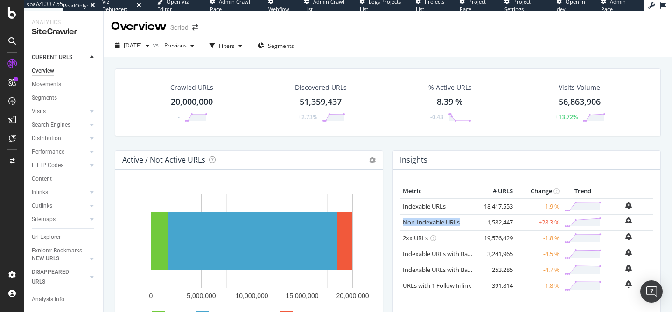
scroll to position [264, 0]
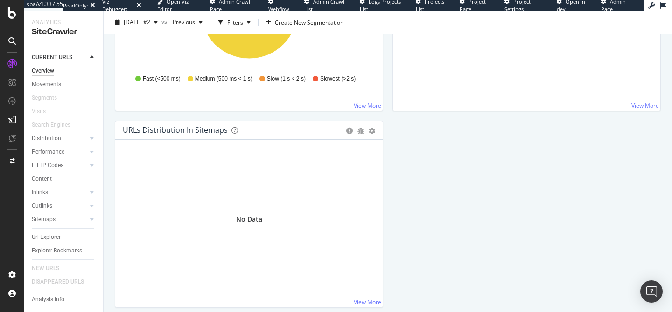
scroll to position [855, 0]
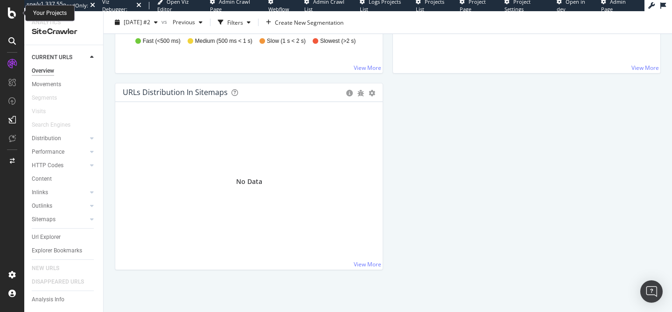
click at [7, 11] on div at bounding box center [12, 12] width 22 height 11
